Goal: Task Accomplishment & Management: Complete application form

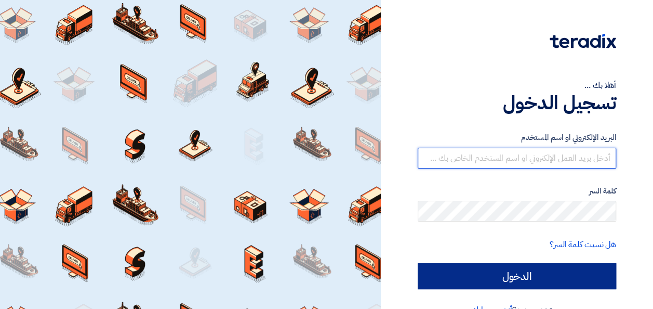
type input "[PERSON_NAME][EMAIL_ADDRESS][DOMAIN_NAME]"
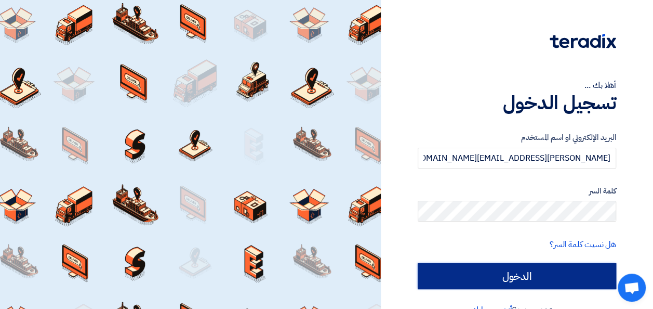
click at [533, 277] on input "الدخول" at bounding box center [517, 276] width 199 height 26
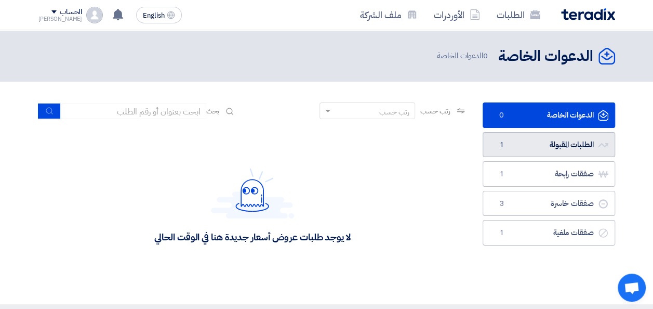
click at [535, 148] on link "الطلبات المقبولة الطلبات المقبولة 1" at bounding box center [549, 144] width 133 height 25
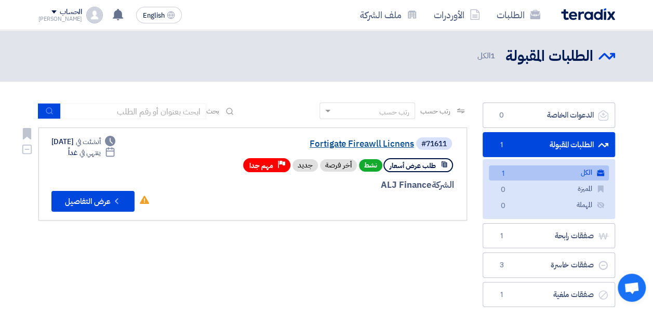
click at [384, 142] on link "Fortigate Fireawll Licnens" at bounding box center [310, 143] width 208 height 9
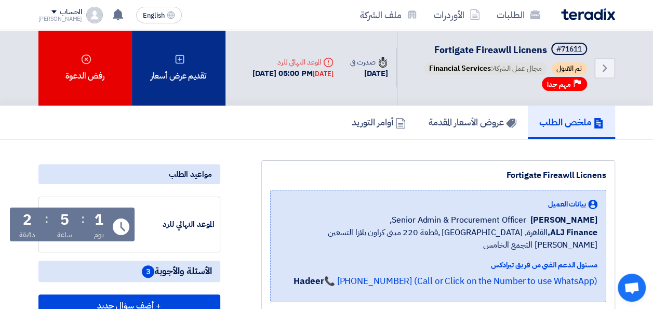
click at [173, 93] on div "تقديم عرض أسعار" at bounding box center [179, 67] width 94 height 75
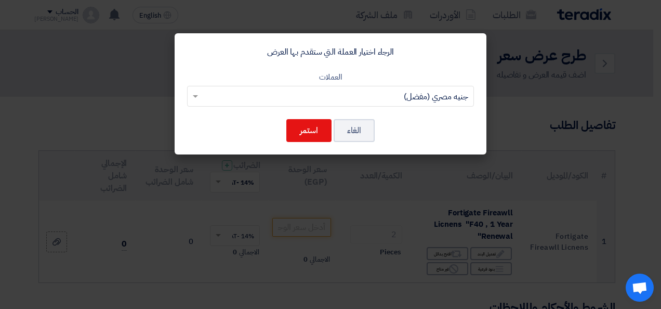
click at [300, 98] on input "text" at bounding box center [336, 96] width 266 height 17
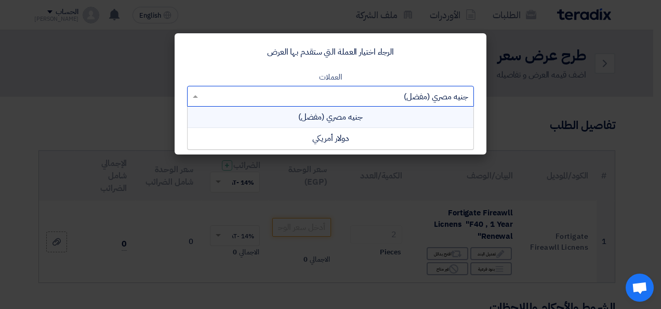
click at [303, 94] on input "text" at bounding box center [336, 96] width 266 height 17
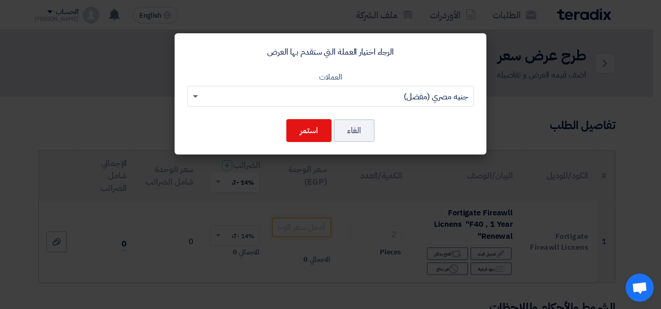
click at [195, 98] on span at bounding box center [195, 97] width 5 height 4
click at [306, 134] on button "استمر" at bounding box center [308, 130] width 45 height 23
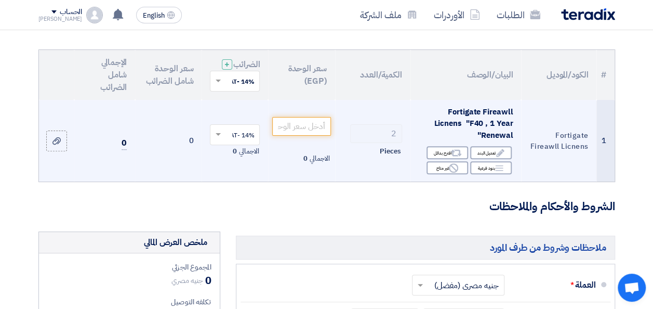
scroll to position [104, 0]
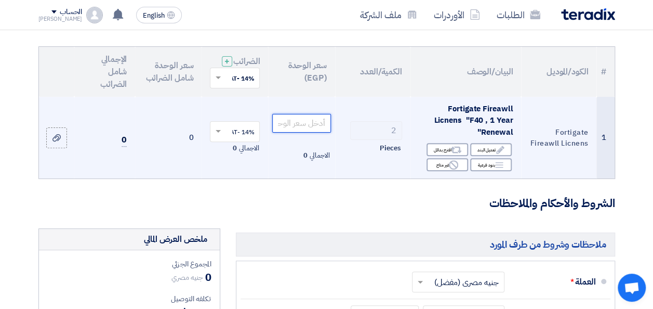
click at [308, 131] on input "number" at bounding box center [301, 123] width 58 height 19
drag, startPoint x: 296, startPoint y: 131, endPoint x: 332, endPoint y: 137, distance: 35.9
click at [332, 137] on td "20653 الاجمالي 41,306" at bounding box center [301, 138] width 67 height 82
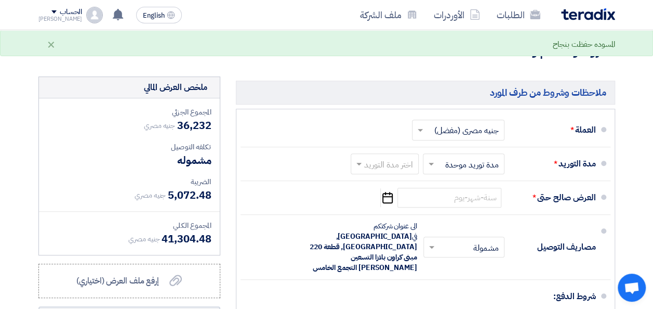
scroll to position [312, 0]
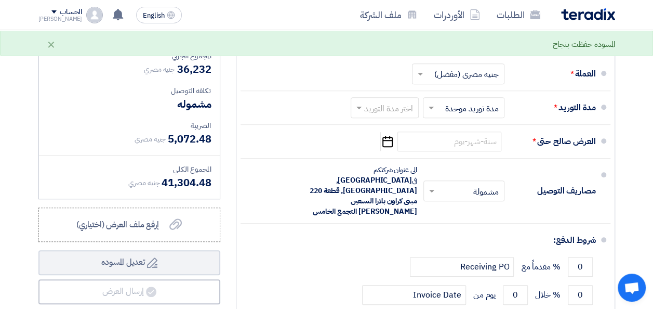
type input "18116"
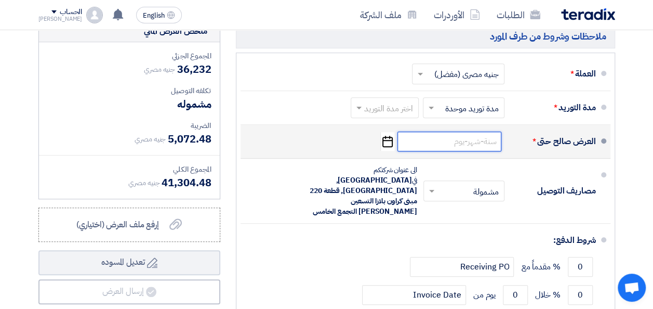
click at [451, 146] on input at bounding box center [450, 142] width 104 height 20
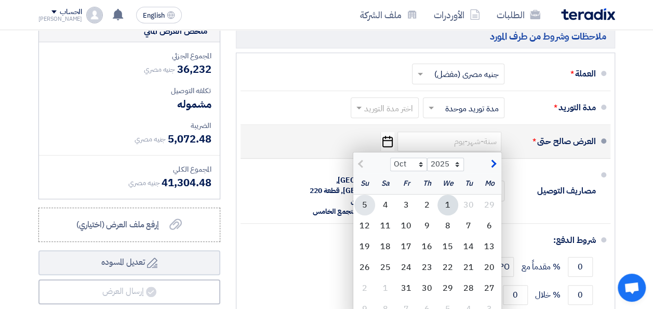
click at [371, 213] on div "5" at bounding box center [365, 204] width 21 height 21
type input "[DATE]"
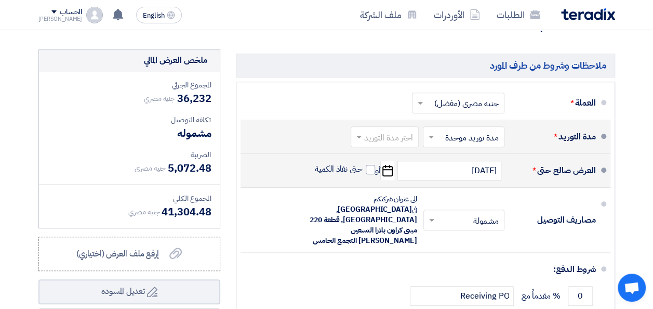
scroll to position [260, 0]
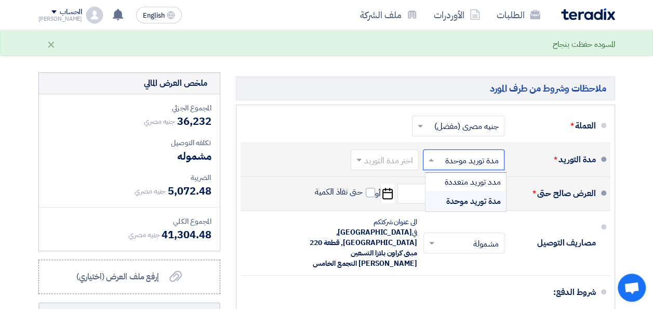
click at [437, 168] on input "text" at bounding box center [462, 160] width 76 height 15
click at [459, 168] on input "text" at bounding box center [462, 160] width 76 height 15
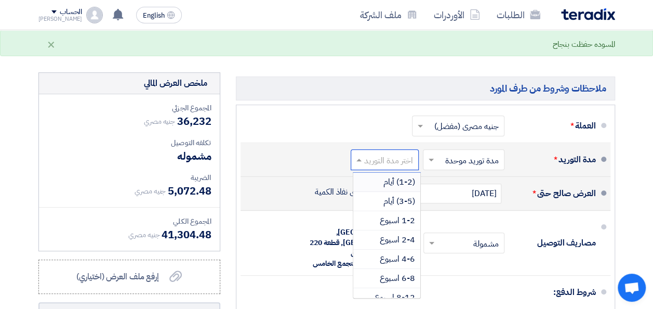
click at [385, 168] on input "text" at bounding box center [382, 160] width 63 height 15
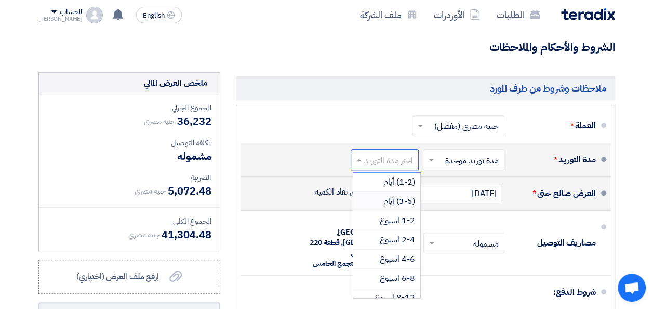
click at [392, 206] on span "(3-5) أيام" at bounding box center [400, 201] width 32 height 12
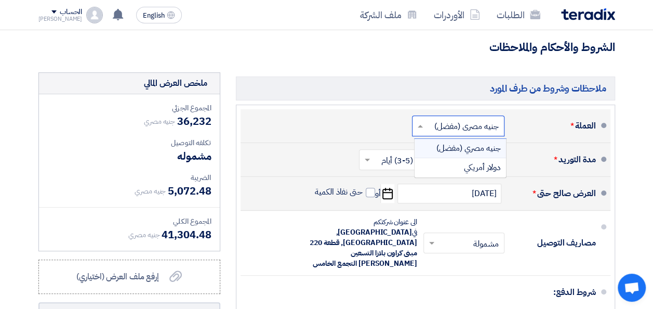
click at [457, 134] on input "text" at bounding box center [456, 126] width 87 height 15
click at [464, 133] on input "text" at bounding box center [456, 126] width 87 height 15
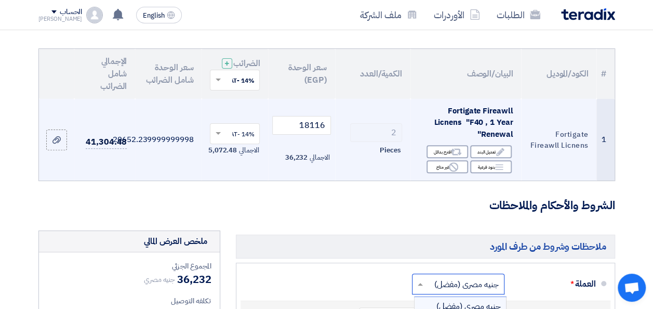
scroll to position [52, 0]
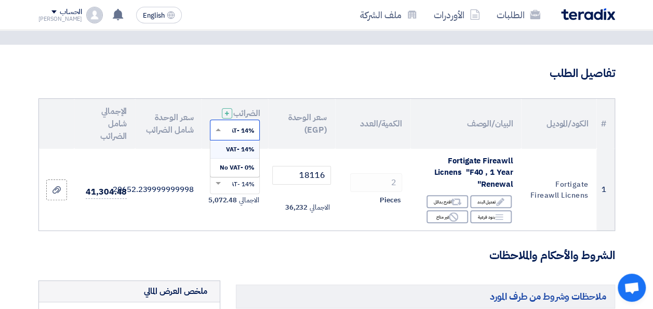
click at [217, 135] on span at bounding box center [217, 129] width 13 height 9
click at [214, 256] on h3 "الشروط والأحكام والملاحظات" at bounding box center [326, 255] width 577 height 16
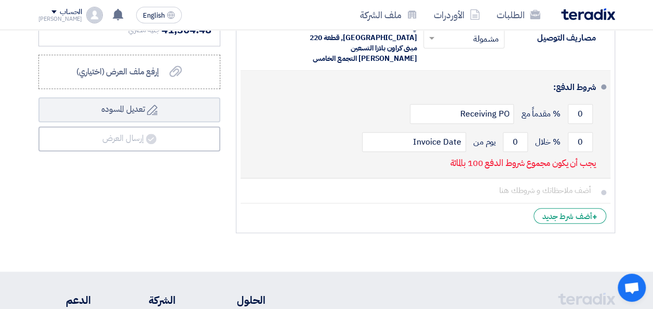
scroll to position [468, 0]
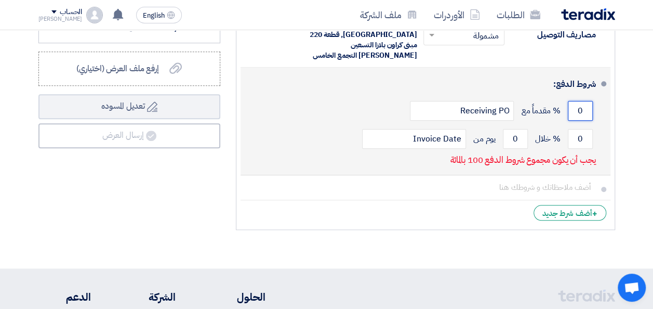
drag, startPoint x: 580, startPoint y: 99, endPoint x: 585, endPoint y: 100, distance: 5.7
click at [585, 101] on input "0" at bounding box center [580, 111] width 25 height 20
drag, startPoint x: 579, startPoint y: 128, endPoint x: 584, endPoint y: 129, distance: 5.3
click at [584, 129] on input "0" at bounding box center [580, 139] width 25 height 20
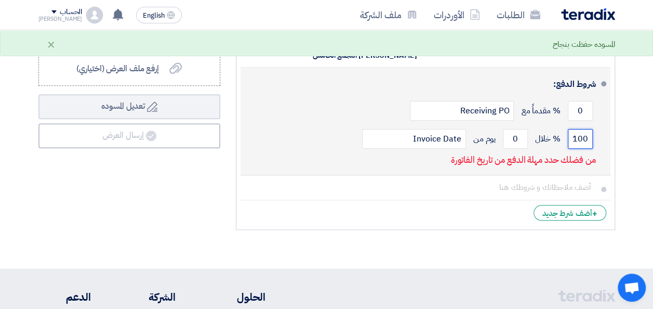
type input "100"
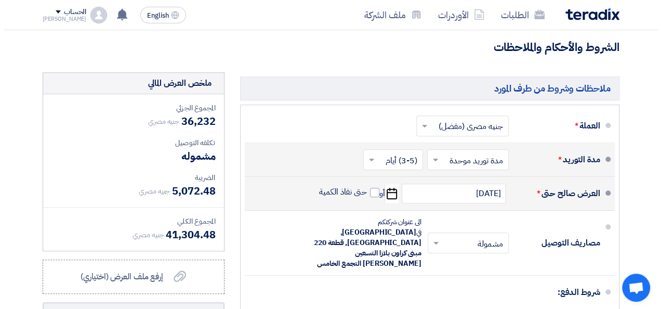
scroll to position [416, 0]
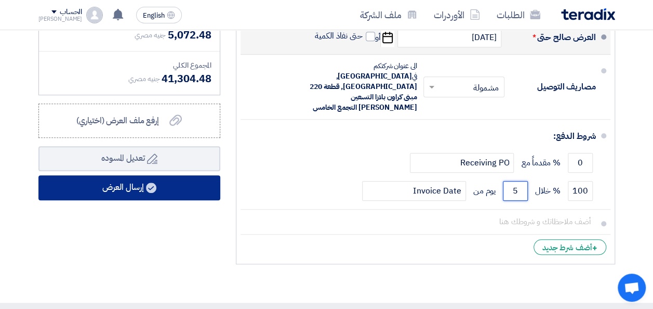
type input "5"
click at [132, 200] on button "إرسال العرض" at bounding box center [129, 187] width 182 height 25
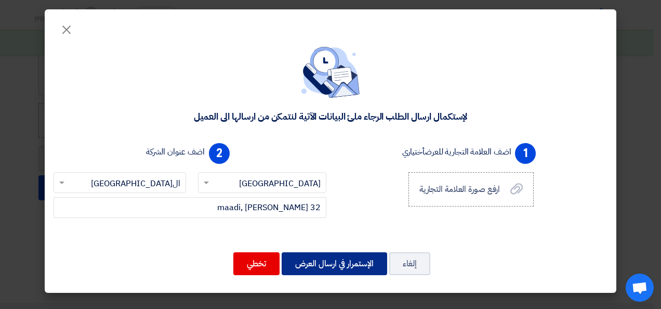
click at [350, 267] on button "الإستمرار في ارسال العرض" at bounding box center [335, 263] width 106 height 23
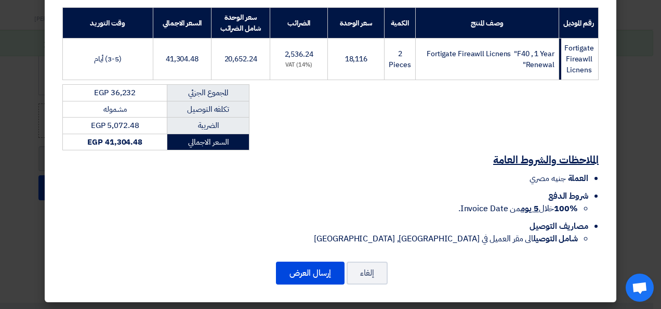
scroll to position [160, 0]
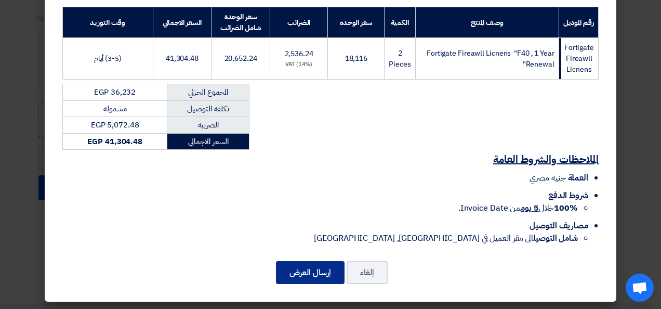
click at [319, 274] on button "إرسال العرض" at bounding box center [310, 272] width 69 height 23
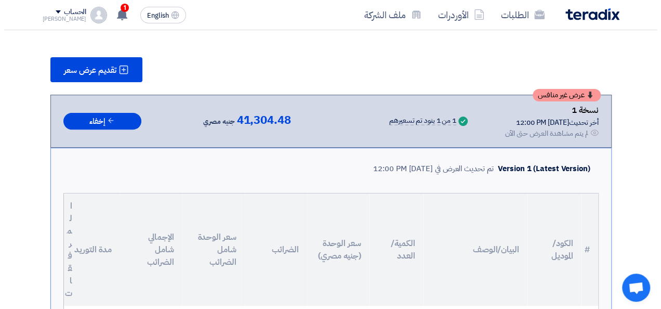
scroll to position [104, 0]
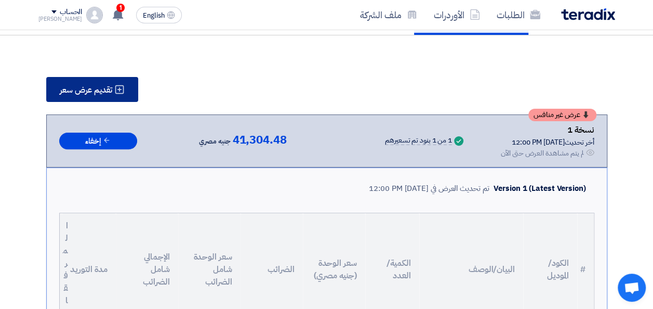
click at [120, 97] on button "تقديم عرض سعر" at bounding box center [92, 89] width 92 height 25
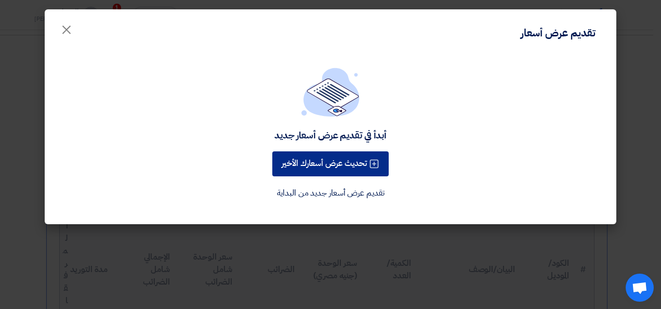
click at [329, 167] on button "تحديث عرض أسعارك الأخير" at bounding box center [330, 163] width 116 height 25
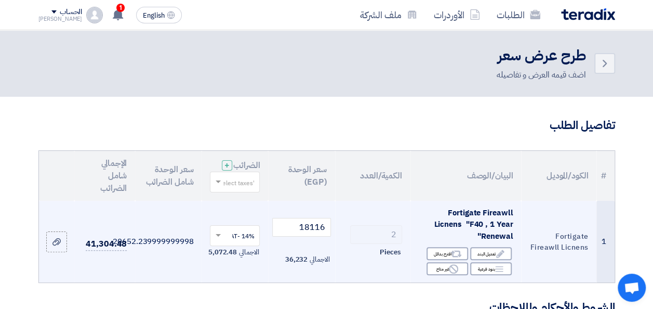
scroll to position [52, 0]
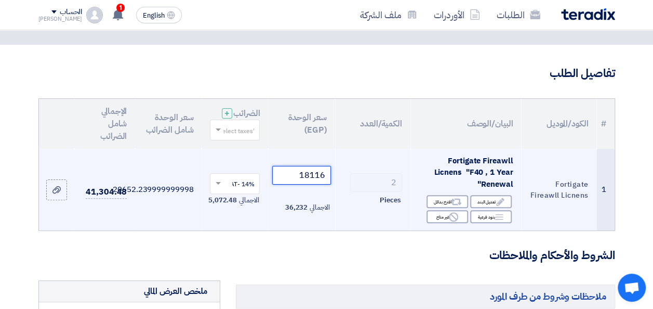
drag, startPoint x: 300, startPoint y: 182, endPoint x: 333, endPoint y: 189, distance: 34.1
click at [333, 189] on td "18116 الاجمالي 36,232" at bounding box center [301, 190] width 67 height 82
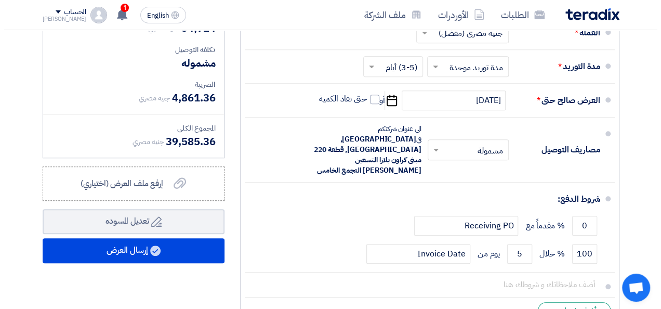
scroll to position [416, 0]
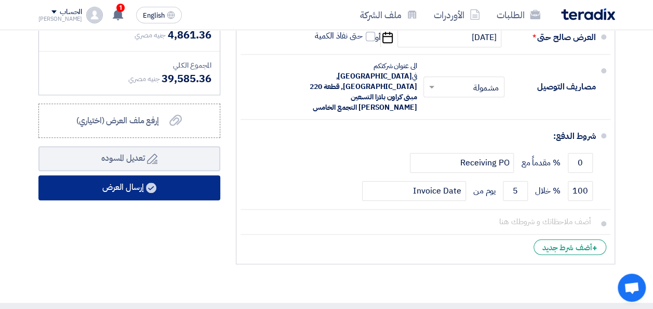
type input "17362"
click at [143, 200] on button "إرسال العرض" at bounding box center [129, 187] width 182 height 25
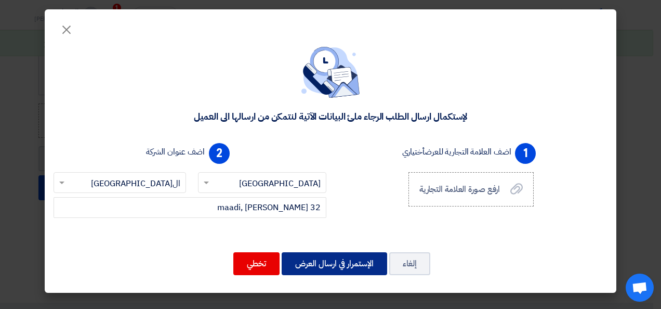
click at [341, 270] on button "الإستمرار في ارسال العرض" at bounding box center [335, 263] width 106 height 23
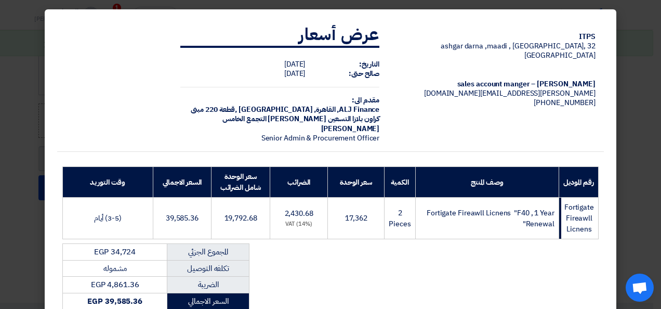
scroll to position [156, 0]
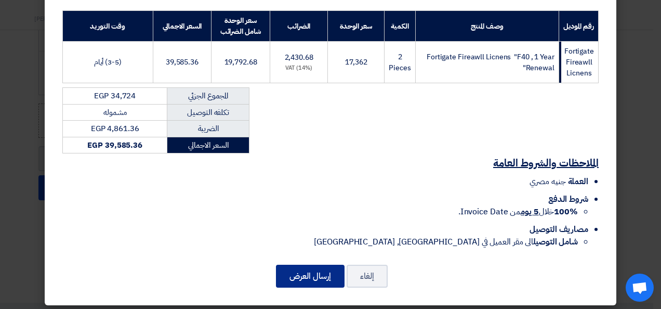
click at [313, 273] on button "إرسال العرض" at bounding box center [310, 276] width 69 height 23
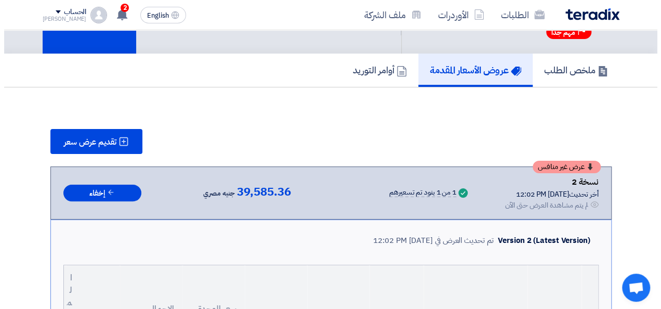
scroll to position [104, 0]
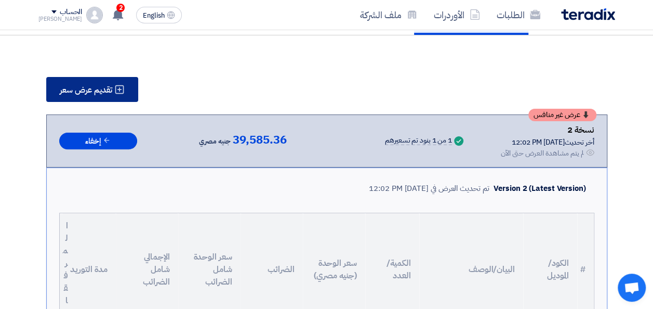
click at [103, 89] on span "تقديم عرض سعر" at bounding box center [86, 90] width 52 height 8
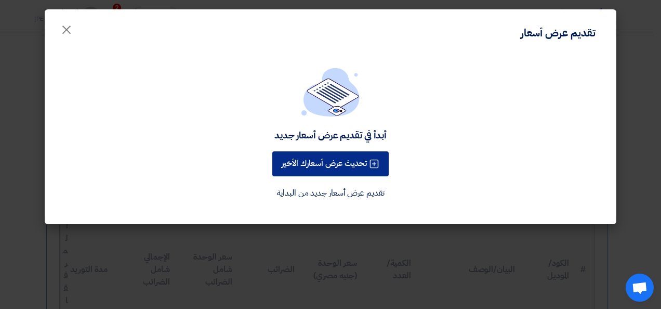
click at [303, 160] on button "تحديث عرض أسعارك الأخير" at bounding box center [330, 163] width 116 height 25
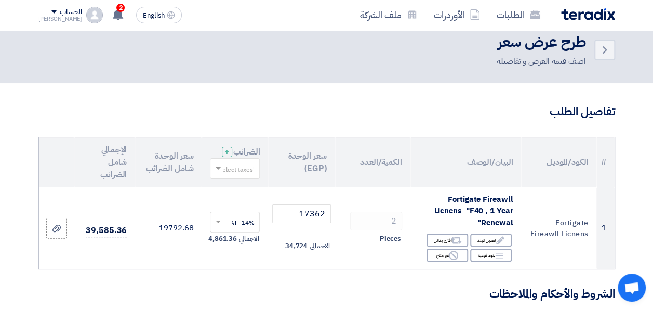
scroll to position [104, 0]
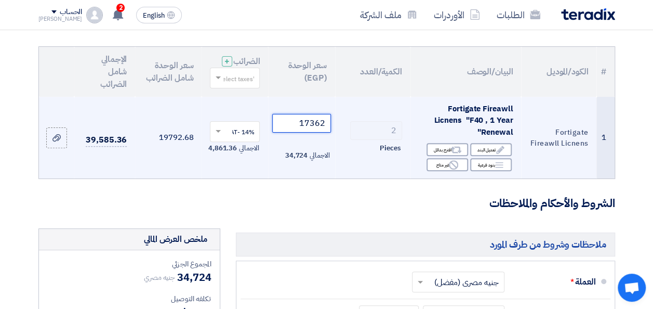
drag, startPoint x: 293, startPoint y: 130, endPoint x: 336, endPoint y: 130, distance: 42.6
click at [336, 130] on tr "1 Fortigate Fireawll Licnens Fortigate Fireawll Licnens "F40 , 1 Year Renewal" …" at bounding box center [327, 138] width 576 height 82
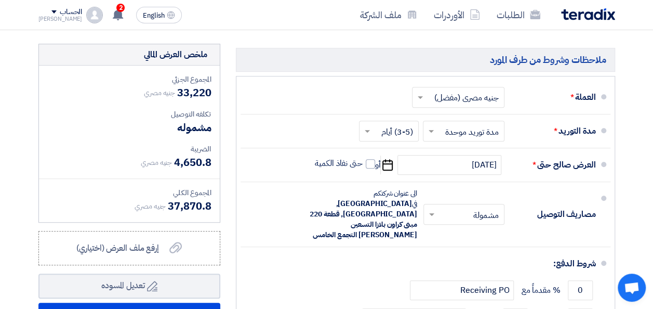
scroll to position [312, 0]
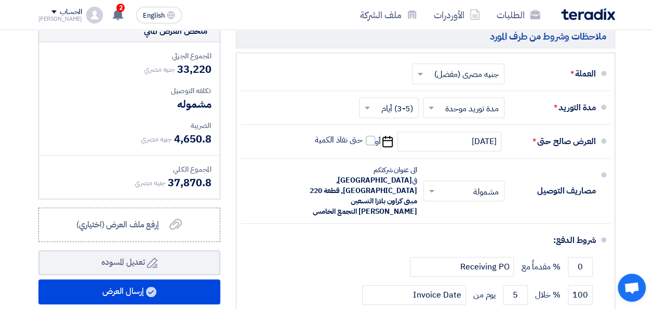
type input "16610"
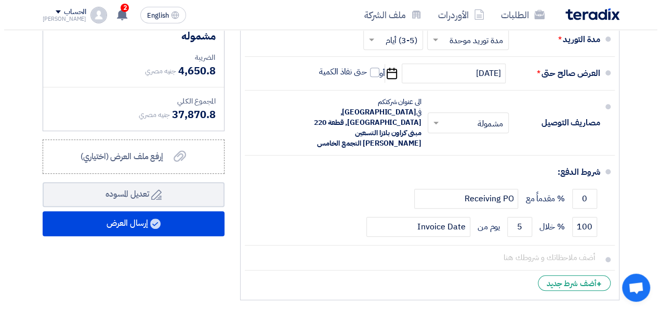
scroll to position [364, 0]
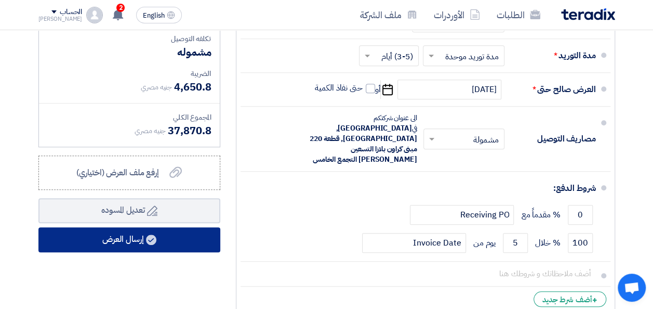
click at [157, 246] on button "إرسال العرض" at bounding box center [129, 239] width 182 height 25
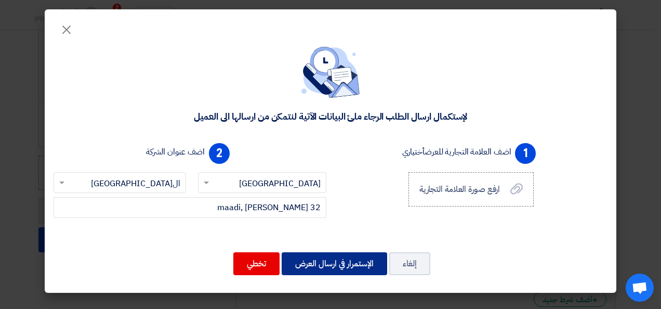
click at [340, 267] on button "الإستمرار في ارسال العرض" at bounding box center [335, 263] width 106 height 23
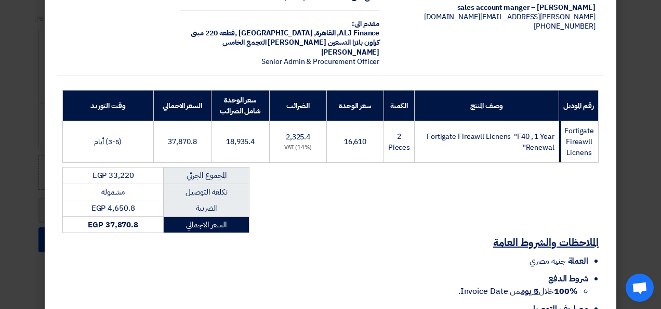
scroll to position [156, 0]
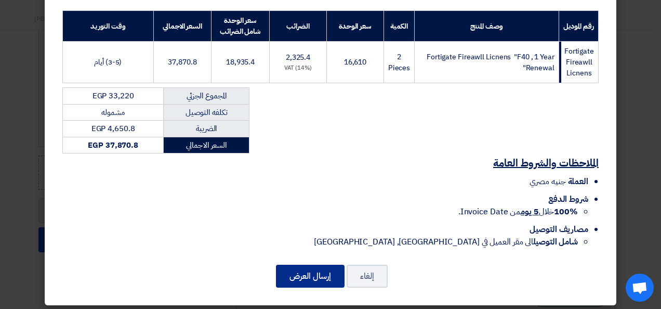
click at [326, 274] on button "إرسال العرض" at bounding box center [310, 276] width 69 height 23
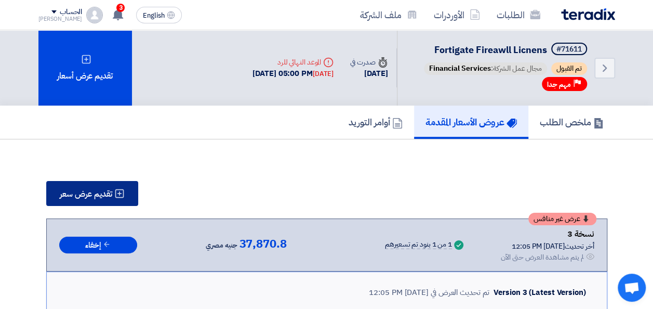
click at [93, 196] on span "تقديم عرض سعر" at bounding box center [86, 194] width 52 height 8
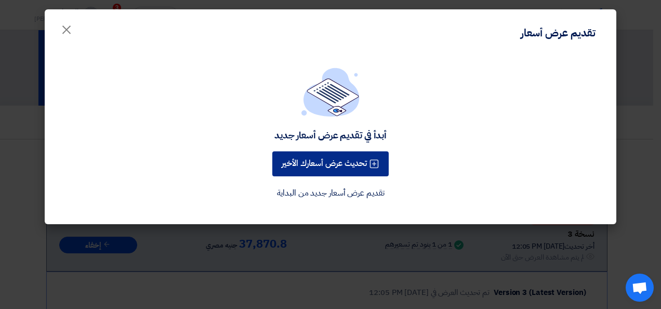
click at [360, 168] on button "تحديث عرض أسعارك الأخير" at bounding box center [330, 163] width 116 height 25
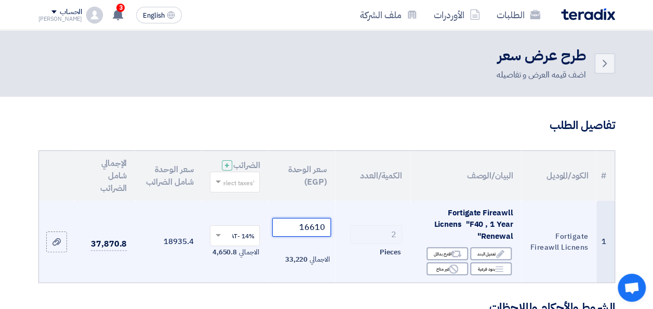
drag, startPoint x: 311, startPoint y: 236, endPoint x: 325, endPoint y: 238, distance: 14.2
click at [325, 237] on input "16610" at bounding box center [301, 227] width 58 height 19
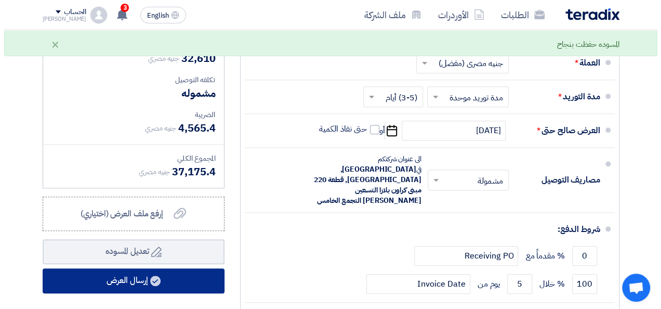
scroll to position [364, 0]
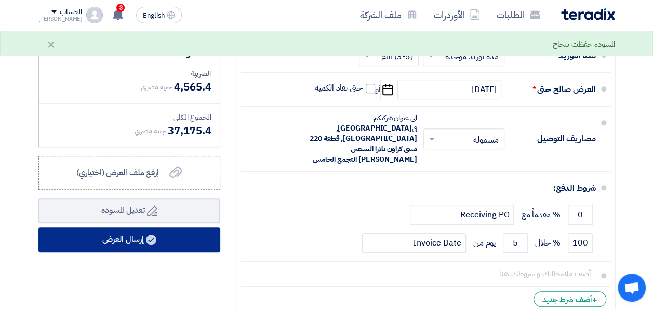
type input "16305"
click at [157, 251] on button "إرسال العرض" at bounding box center [129, 239] width 182 height 25
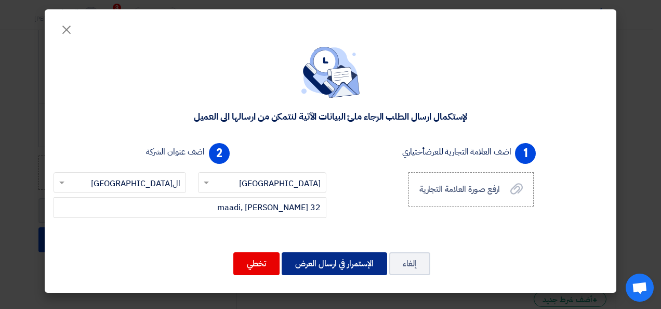
click at [348, 265] on button "الإستمرار في ارسال العرض" at bounding box center [335, 263] width 106 height 23
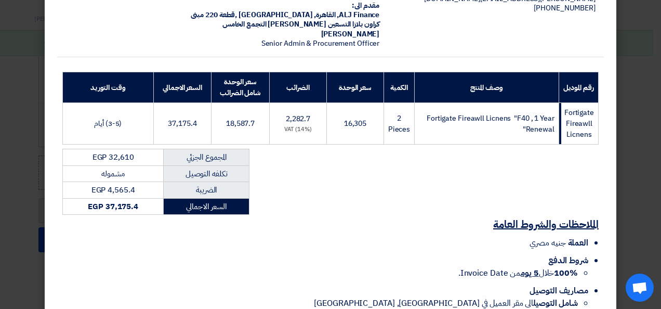
scroll to position [156, 0]
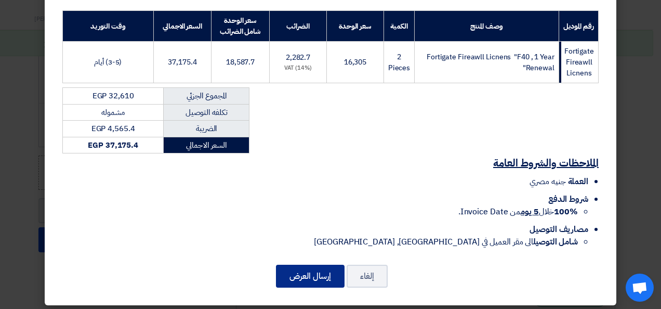
click at [305, 271] on button "إرسال العرض" at bounding box center [310, 276] width 69 height 23
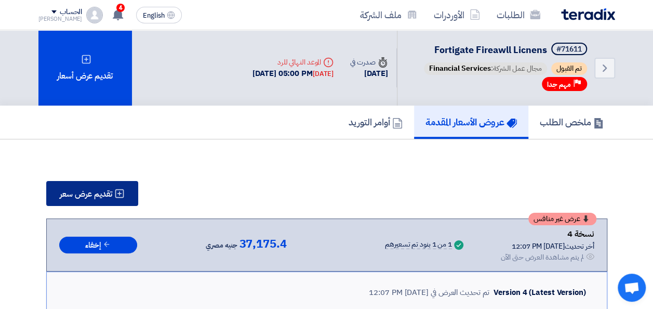
click at [108, 195] on span "تقديم عرض سعر" at bounding box center [86, 194] width 52 height 8
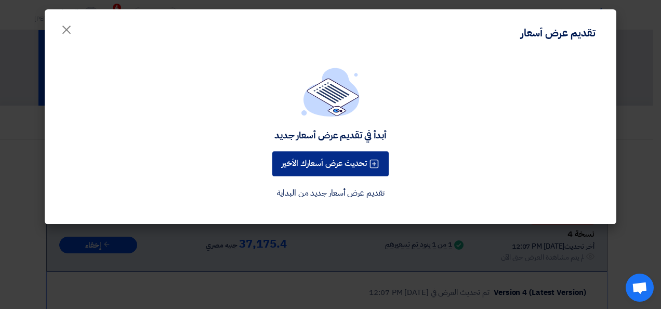
click at [353, 160] on button "تحديث عرض أسعارك الأخير" at bounding box center [330, 163] width 116 height 25
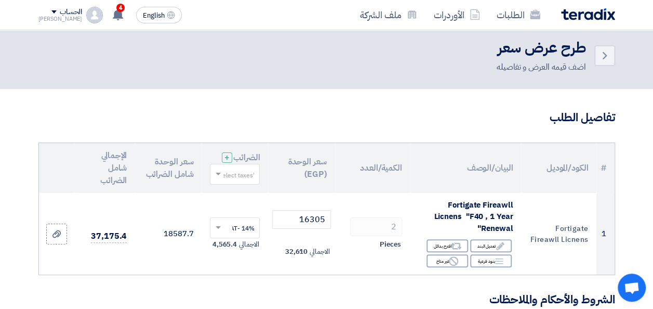
scroll to position [104, 0]
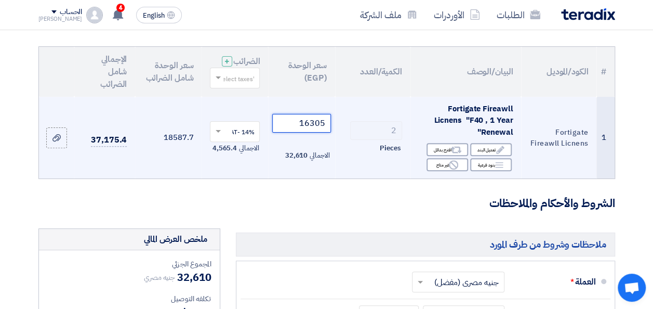
click at [313, 133] on input "16305" at bounding box center [301, 123] width 58 height 19
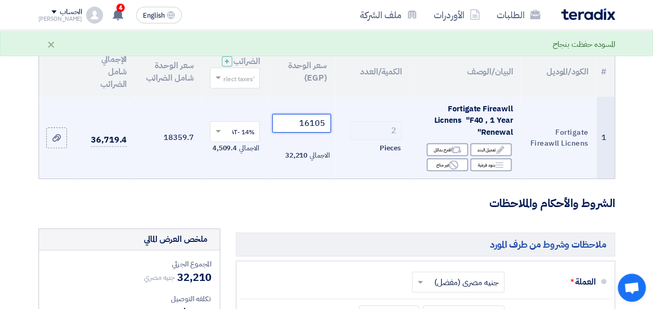
click at [314, 133] on input "16105" at bounding box center [301, 123] width 58 height 19
click at [314, 133] on input "16305" at bounding box center [301, 123] width 58 height 19
click at [324, 133] on input "16105" at bounding box center [301, 123] width 58 height 19
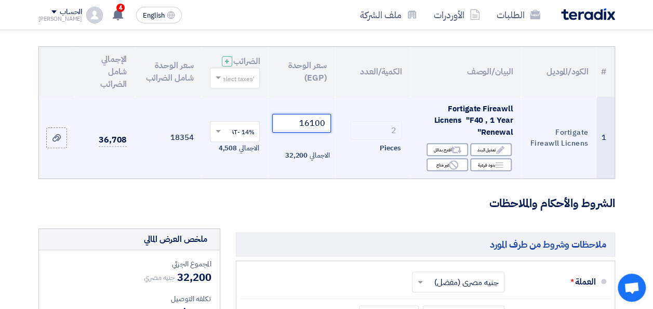
drag, startPoint x: 312, startPoint y: 132, endPoint x: 324, endPoint y: 136, distance: 13.1
click at [324, 133] on input "16100" at bounding box center [301, 123] width 58 height 19
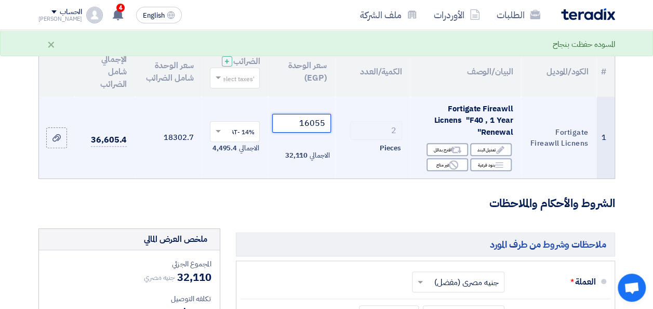
click at [324, 133] on input "16055" at bounding box center [301, 123] width 58 height 19
click at [319, 133] on input "160550" at bounding box center [301, 123] width 58 height 19
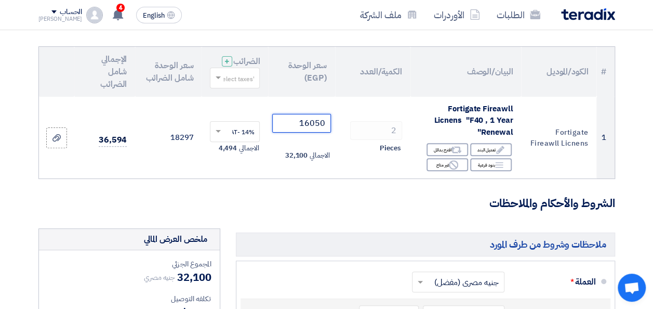
type input "16050"
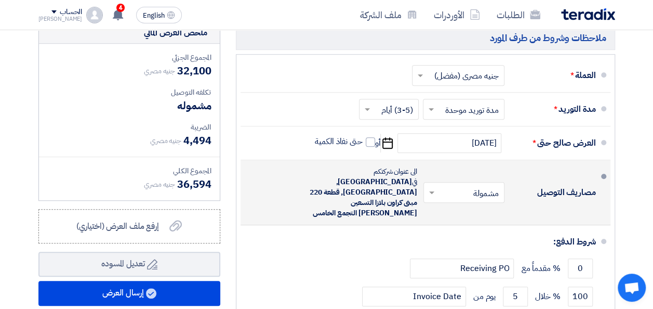
scroll to position [312, 0]
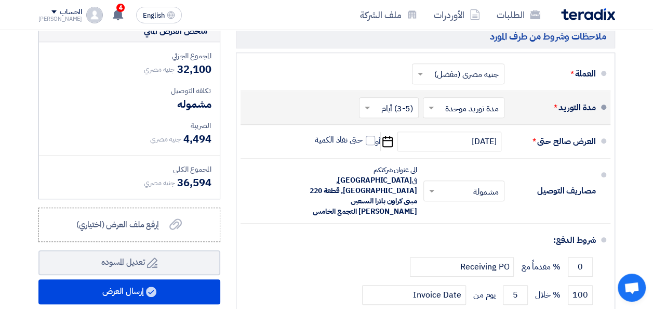
click at [369, 113] on span at bounding box center [366, 107] width 13 height 10
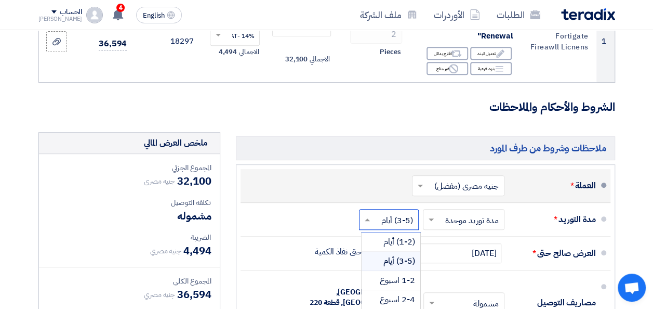
scroll to position [208, 0]
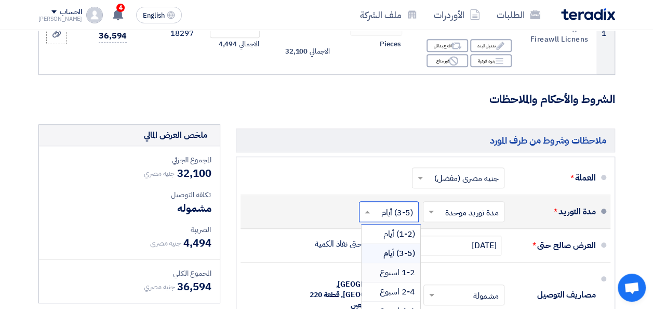
click at [401, 279] on span "1-2 اسبوع" at bounding box center [397, 272] width 35 height 12
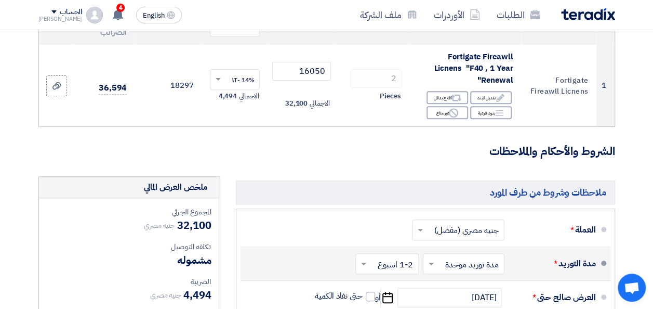
scroll to position [0, 0]
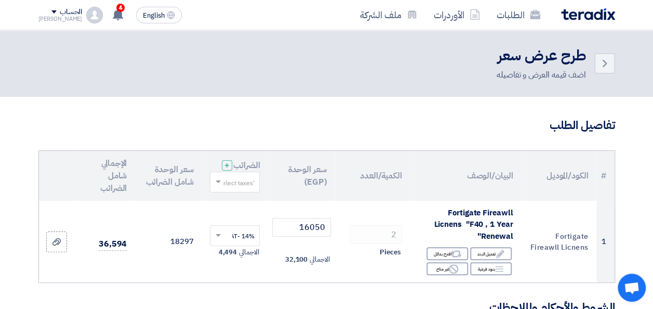
click at [591, 12] on img at bounding box center [588, 14] width 54 height 12
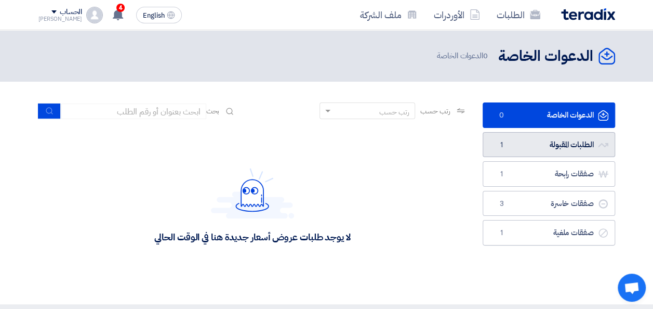
click at [564, 146] on link "الطلبات المقبولة الطلبات المقبولة 1" at bounding box center [549, 144] width 133 height 25
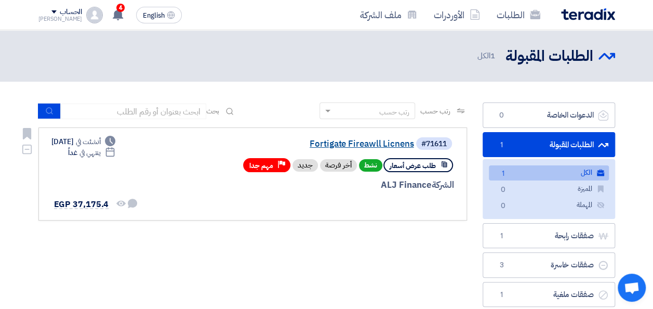
click at [354, 143] on link "Fortigate Fireawll Licnens" at bounding box center [310, 143] width 208 height 9
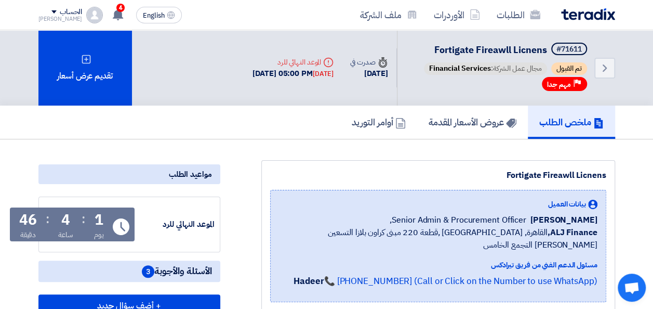
click at [495, 52] on span "Fortigate Fireawll Licnens" at bounding box center [491, 50] width 113 height 14
click at [483, 121] on h5 "عروض الأسعار المقدمة" at bounding box center [473, 122] width 88 height 12
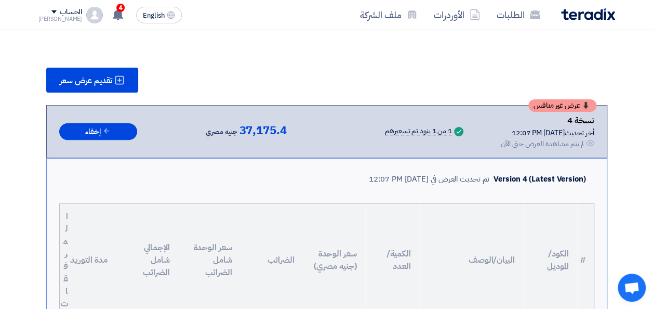
scroll to position [104, 0]
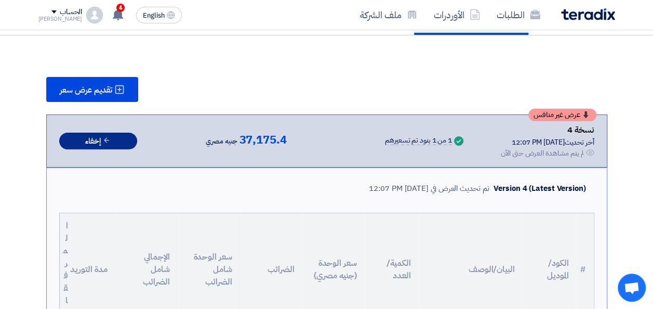
click at [95, 133] on button "إخفاء" at bounding box center [98, 141] width 78 height 17
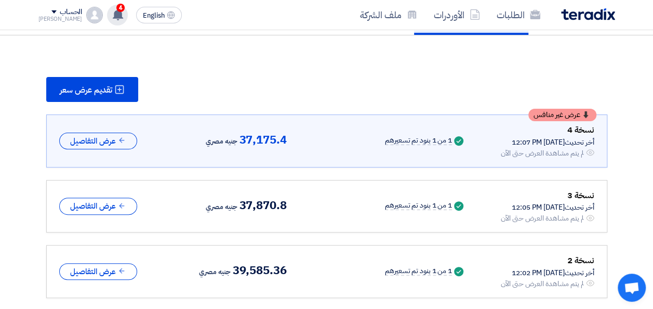
click at [112, 16] on icon at bounding box center [117, 14] width 11 height 11
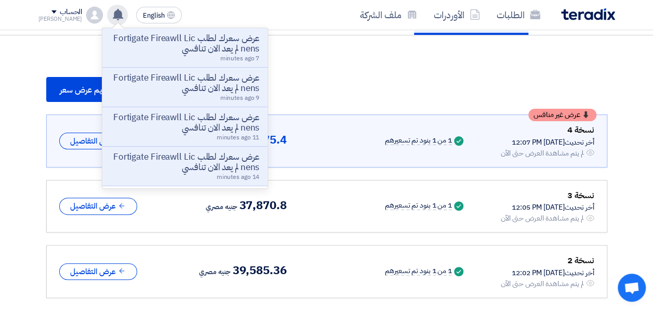
click at [113, 16] on use at bounding box center [118, 14] width 10 height 11
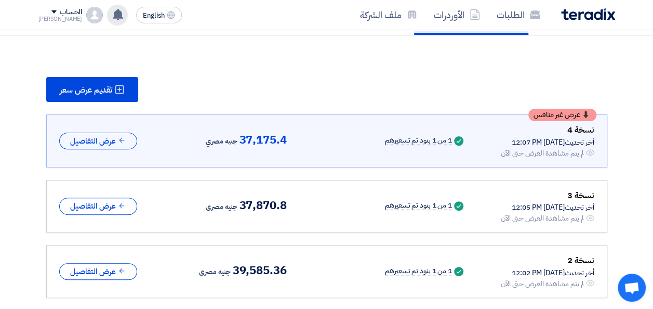
click at [113, 16] on use at bounding box center [118, 14] width 10 height 11
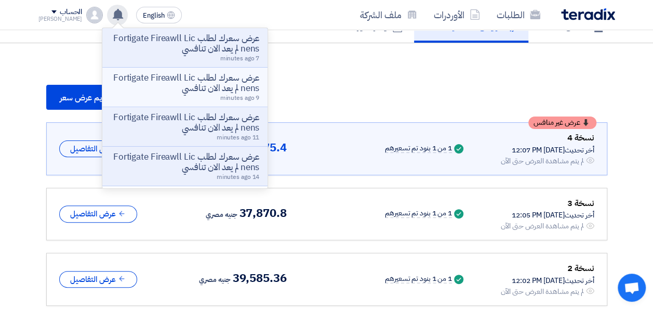
scroll to position [0, 0]
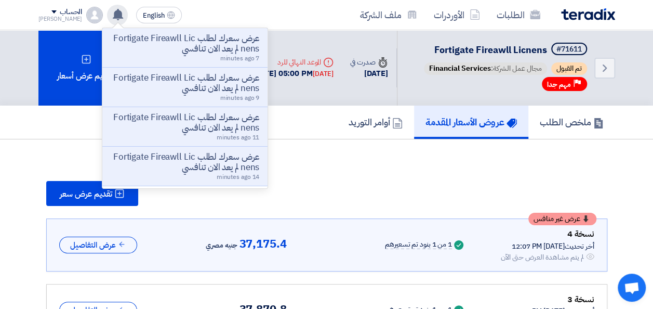
click at [113, 14] on use at bounding box center [118, 14] width 10 height 11
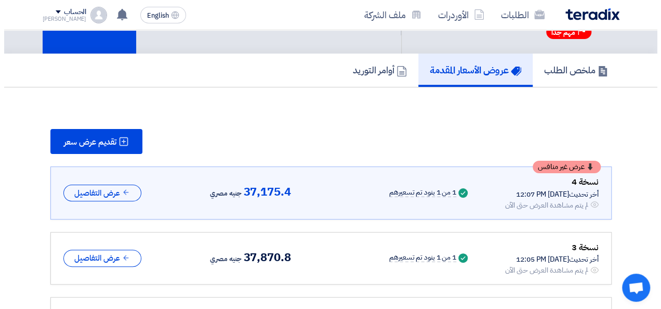
scroll to position [104, 0]
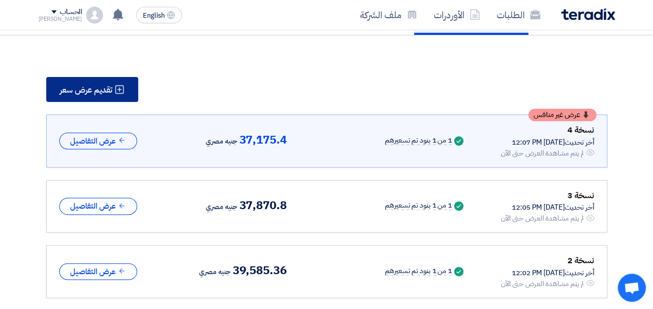
click at [103, 91] on span "تقديم عرض سعر" at bounding box center [86, 90] width 52 height 8
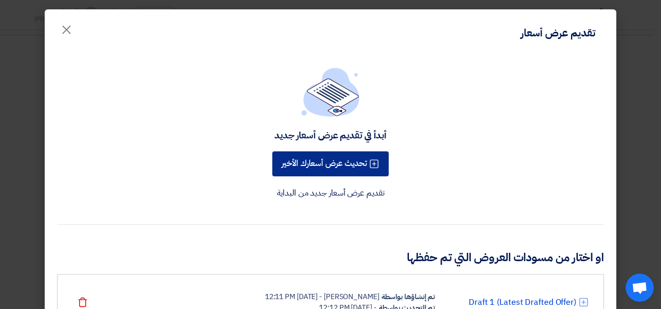
click at [316, 166] on button "تحديث عرض أسعارك الأخير" at bounding box center [330, 163] width 116 height 25
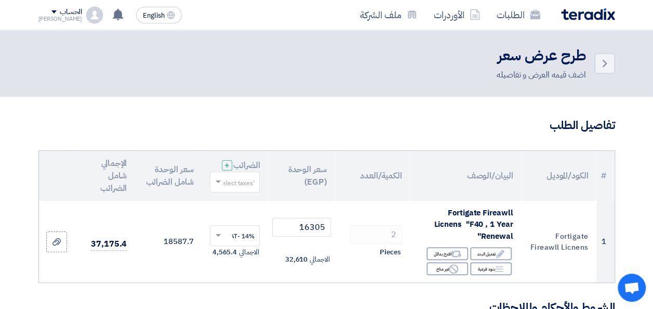
scroll to position [104, 0]
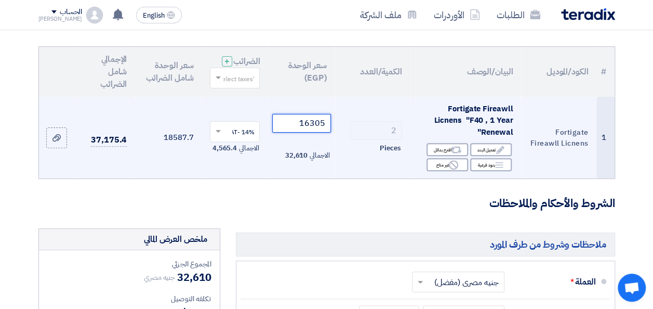
drag, startPoint x: 301, startPoint y: 134, endPoint x: 325, endPoint y: 137, distance: 24.6
click at [325, 133] on input "16305" at bounding box center [301, 123] width 58 height 19
type input "1"
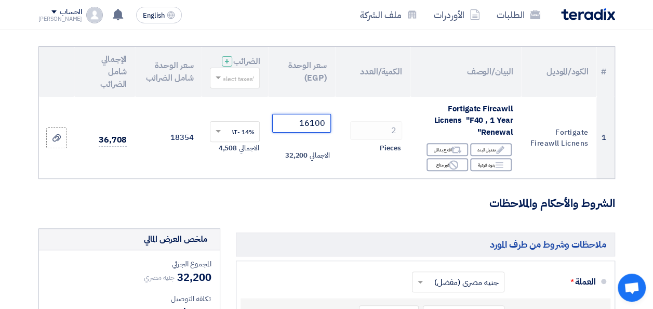
type input "16100"
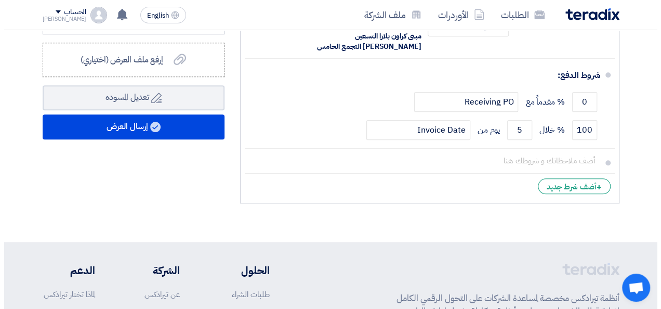
scroll to position [520, 0]
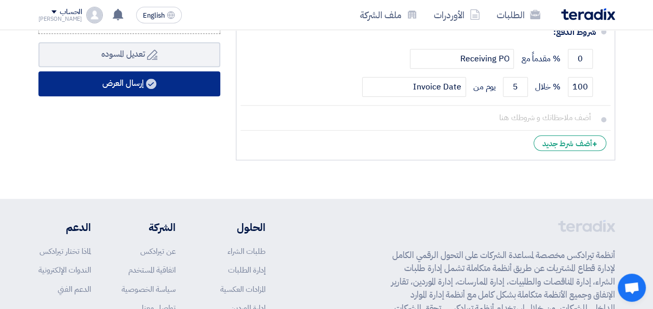
click at [145, 93] on button "إرسال العرض" at bounding box center [129, 83] width 182 height 25
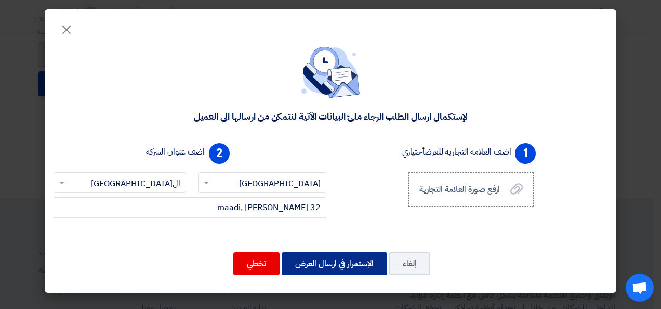
click at [335, 268] on button "الإستمرار في ارسال العرض" at bounding box center [335, 263] width 106 height 23
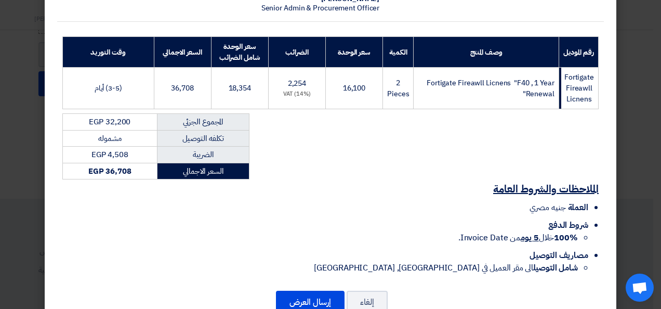
scroll to position [156, 0]
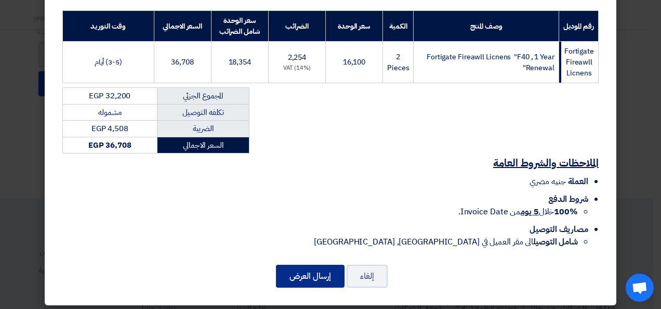
click at [306, 275] on button "إرسال العرض" at bounding box center [310, 276] width 69 height 23
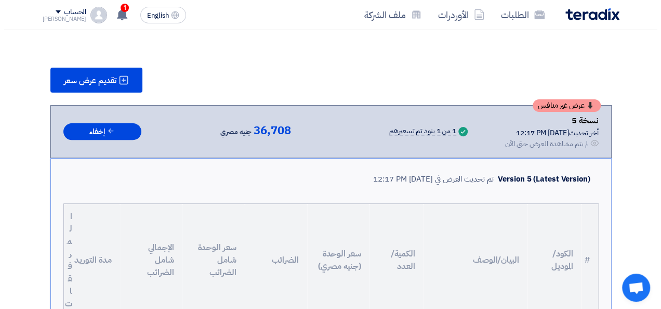
scroll to position [61, 0]
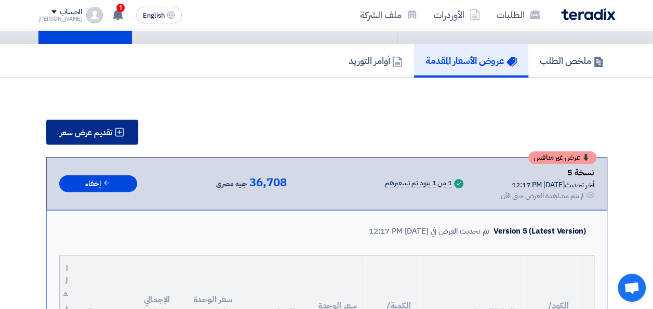
click at [104, 130] on span "تقديم عرض سعر" at bounding box center [86, 132] width 52 height 8
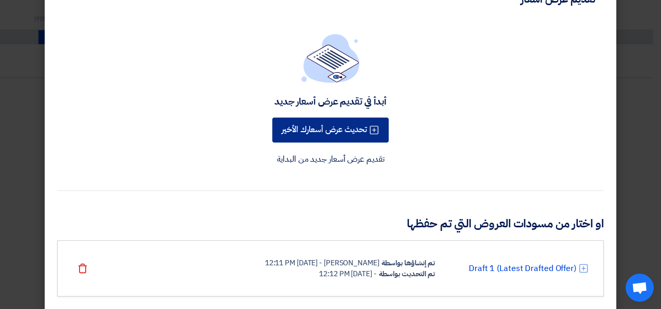
scroll to position [57, 0]
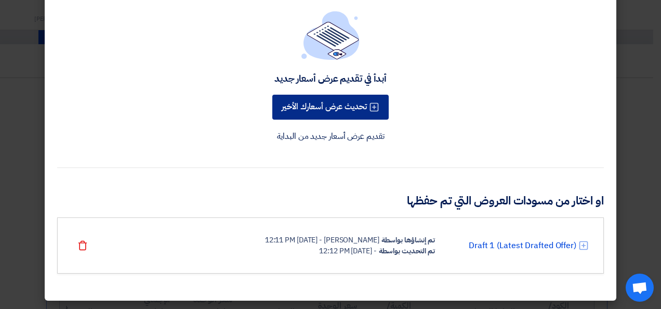
click at [346, 109] on button "تحديث عرض أسعارك الأخير" at bounding box center [330, 107] width 116 height 25
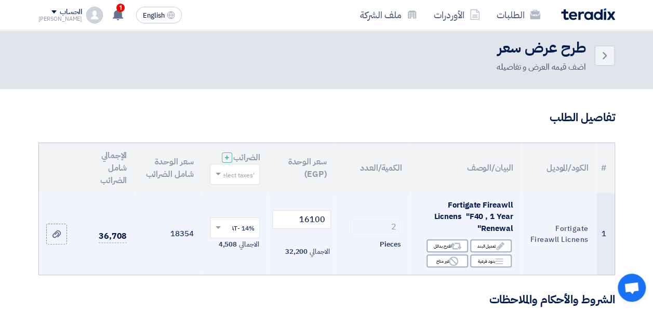
scroll to position [104, 0]
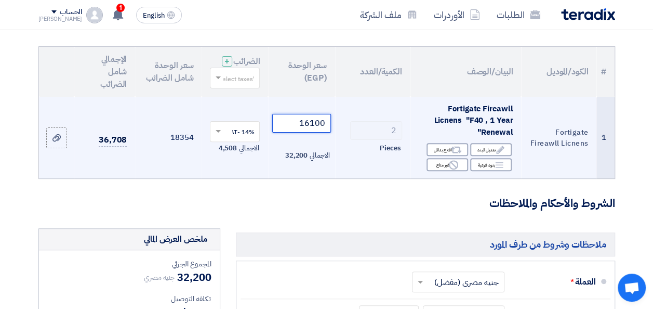
drag, startPoint x: 310, startPoint y: 132, endPoint x: 326, endPoint y: 133, distance: 16.1
click at [326, 133] on input "16100" at bounding box center [301, 123] width 58 height 19
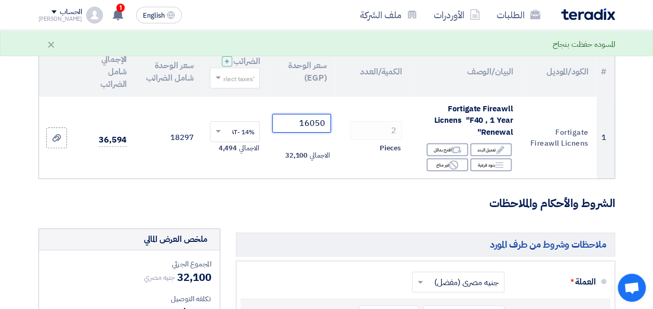
type input "16050"
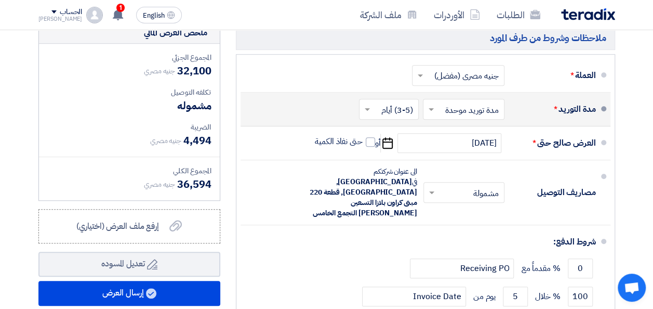
scroll to position [260, 0]
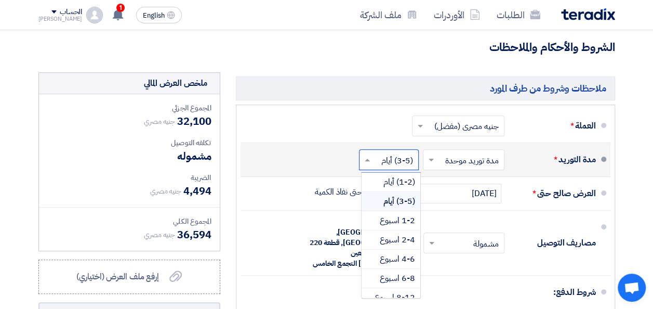
click at [390, 168] on input "text" at bounding box center [387, 160] width 55 height 15
click at [390, 227] on span "1-2 اسبوع" at bounding box center [397, 220] width 35 height 12
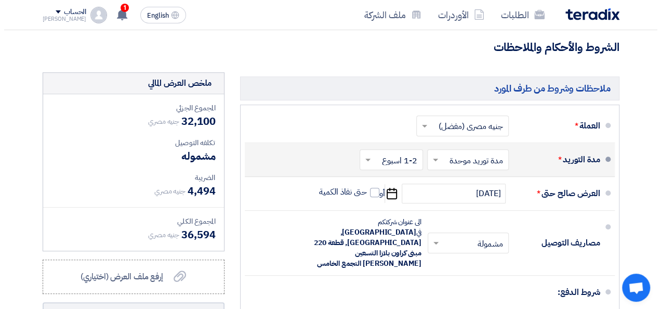
scroll to position [416, 0]
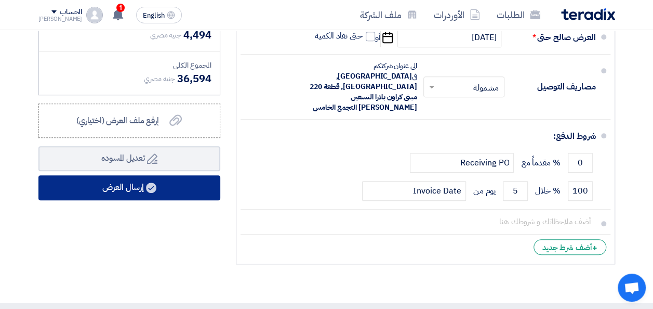
click at [137, 200] on button "إرسال العرض" at bounding box center [129, 187] width 182 height 25
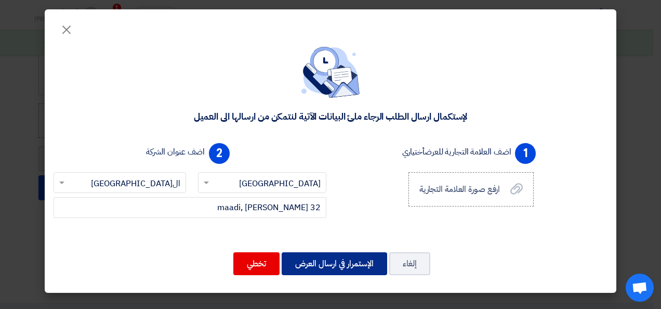
click at [344, 265] on button "الإستمرار في ارسال العرض" at bounding box center [335, 263] width 106 height 23
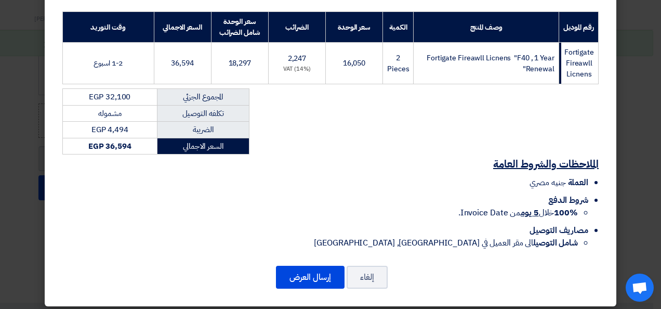
scroll to position [156, 0]
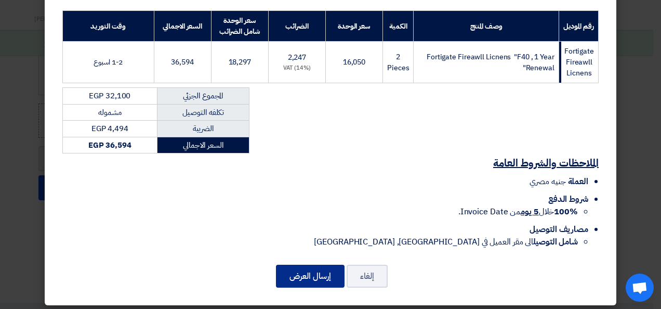
click at [319, 276] on button "إرسال العرض" at bounding box center [310, 276] width 69 height 23
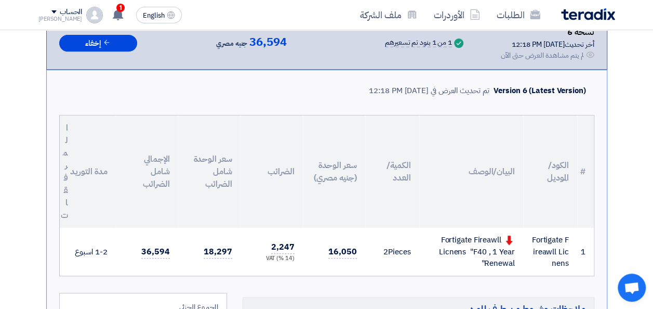
scroll to position [74, 0]
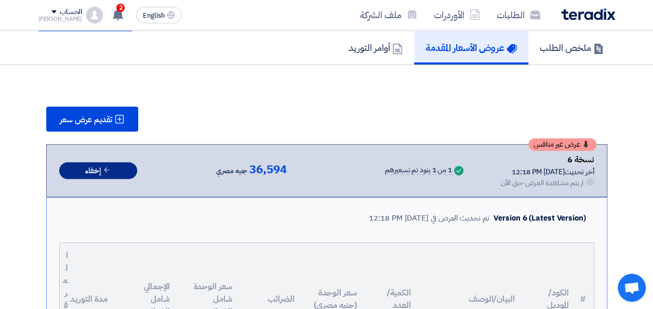
click at [98, 169] on button "إخفاء" at bounding box center [98, 170] width 78 height 17
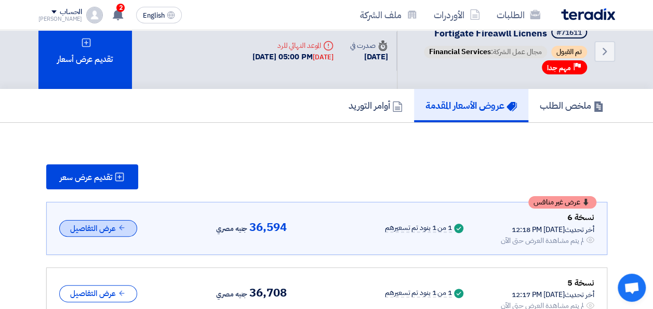
scroll to position [0, 0]
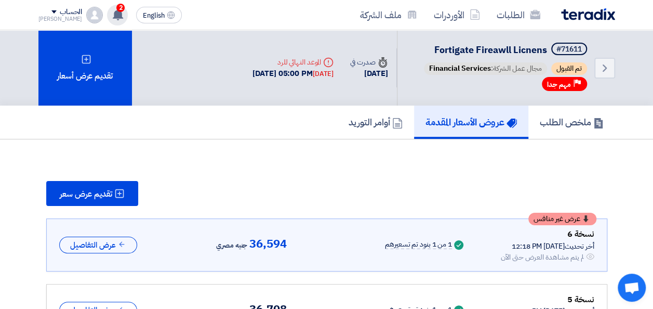
click at [115, 17] on div "2 عرض سعرك لطلب Fortigate Fireawll Licnens لم يعد الان تنافسي Just now عرض سعرك…" at bounding box center [117, 15] width 21 height 21
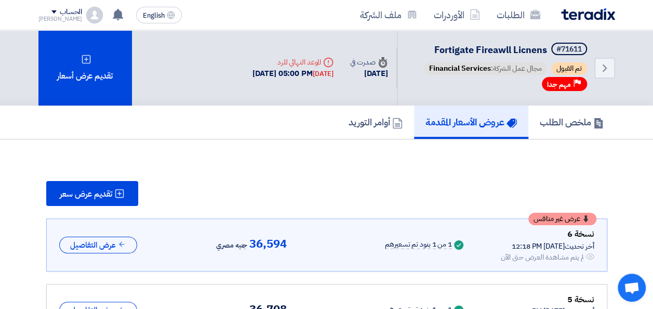
click at [585, 17] on img at bounding box center [588, 14] width 54 height 12
